Goal: Transaction & Acquisition: Purchase product/service

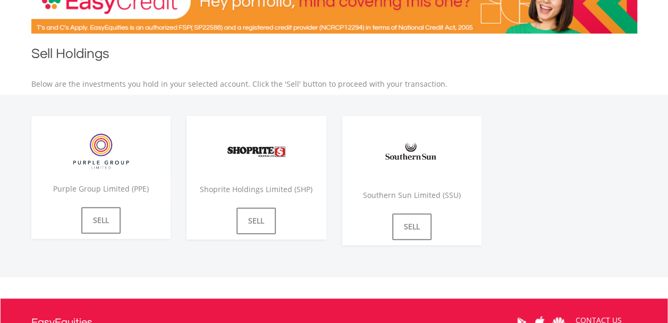
scroll to position [189, 0]
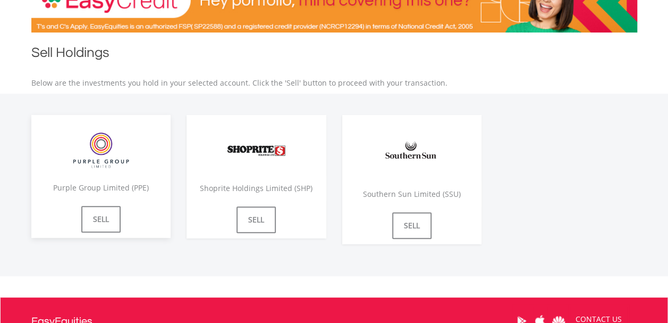
click at [88, 164] on img at bounding box center [101, 149] width 80 height 49
click at [98, 210] on link "SELL" at bounding box center [100, 219] width 39 height 27
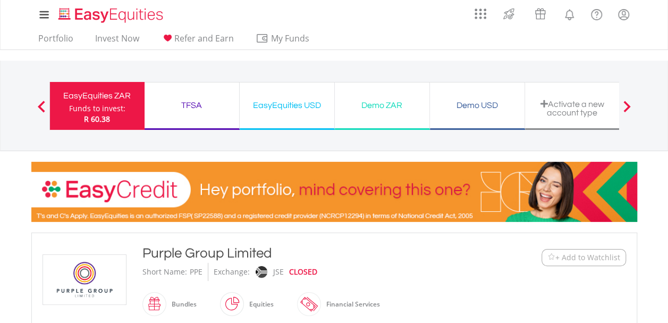
type input "******"
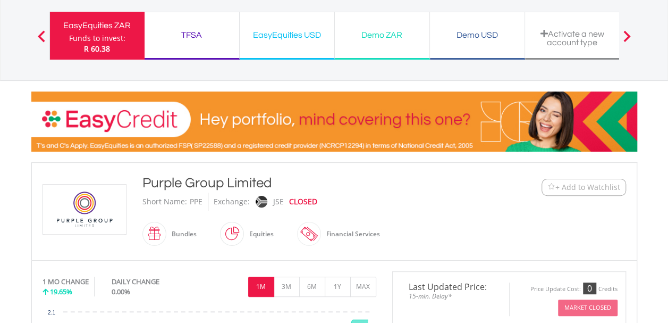
scroll to position [51, 0]
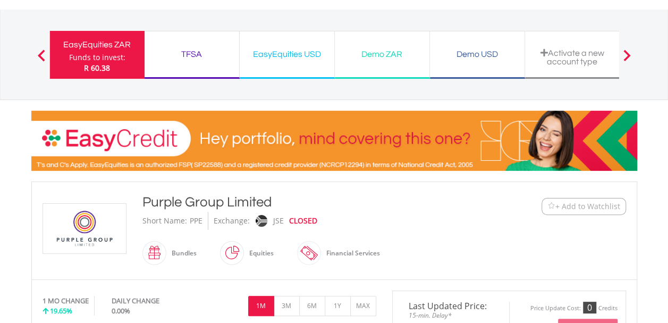
click at [93, 217] on img at bounding box center [85, 228] width 80 height 49
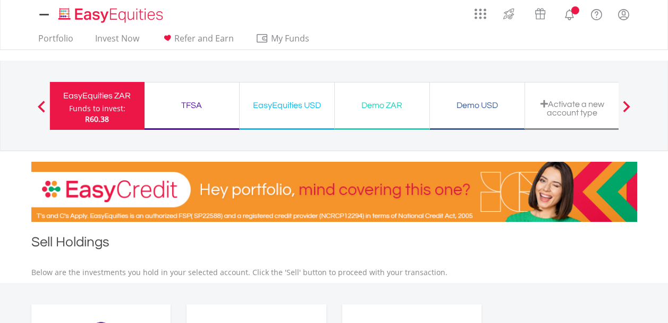
scroll to position [189, 0]
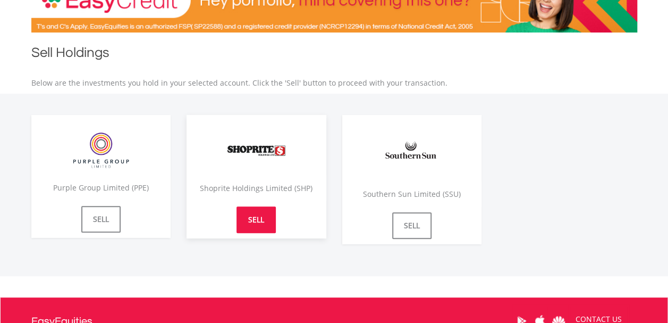
click at [262, 216] on link "SELL" at bounding box center [256, 219] width 39 height 27
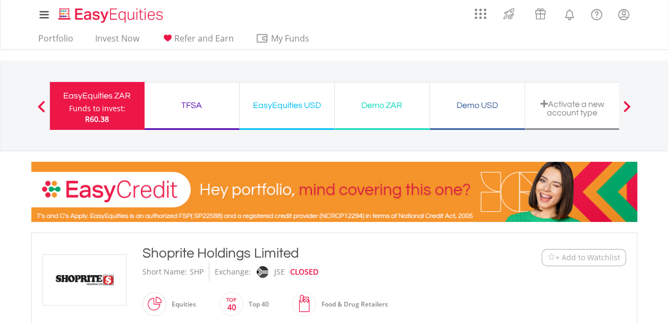
type input "******"
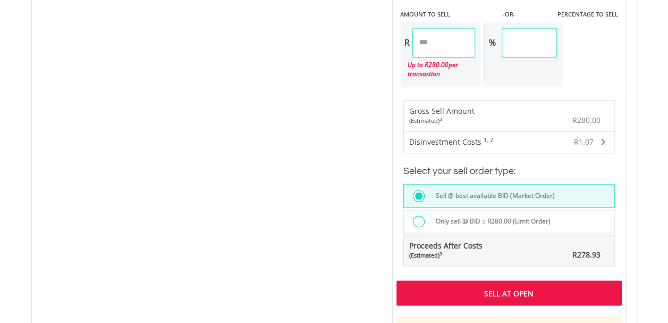
scroll to position [734, 0]
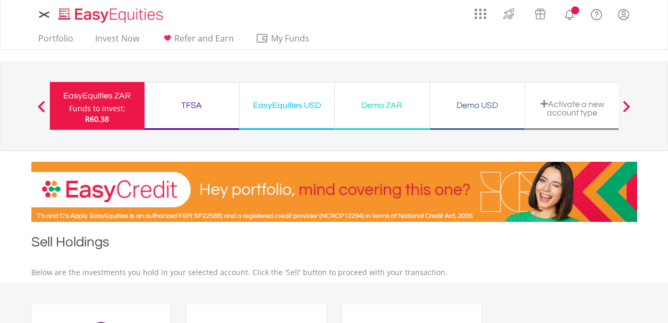
scroll to position [189, 0]
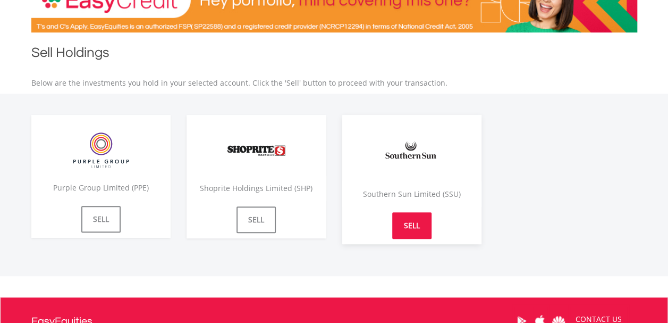
click at [408, 216] on link "SELL" at bounding box center [411, 225] width 39 height 27
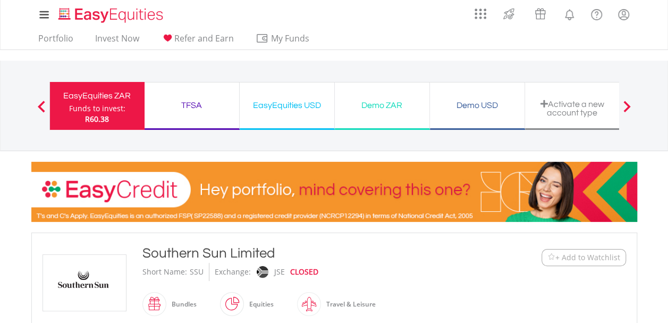
type input "******"
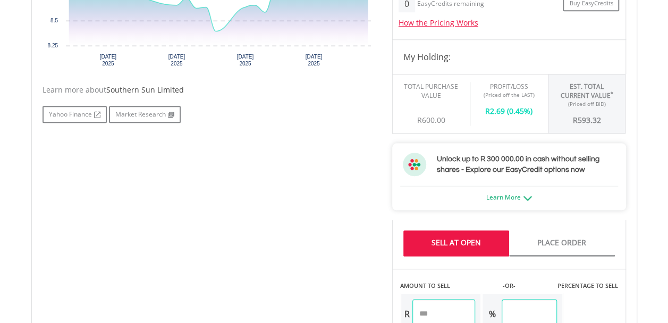
scroll to position [465, 0]
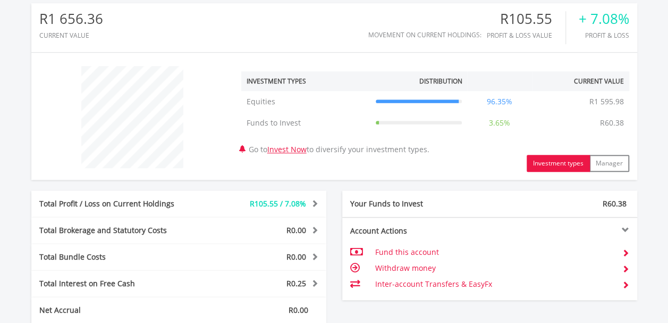
scroll to position [102, 202]
drag, startPoint x: 0, startPoint y: 0, endPoint x: 290, endPoint y: 169, distance: 335.4
click at [290, 169] on div "Investment types Manager" at bounding box center [435, 163] width 404 height 17
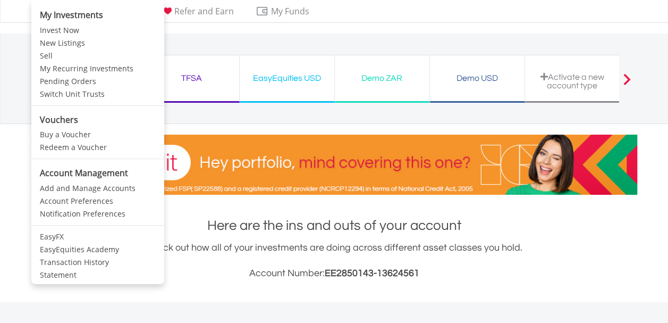
scroll to position [28, 0]
